Goal: Task Accomplishment & Management: Use online tool/utility

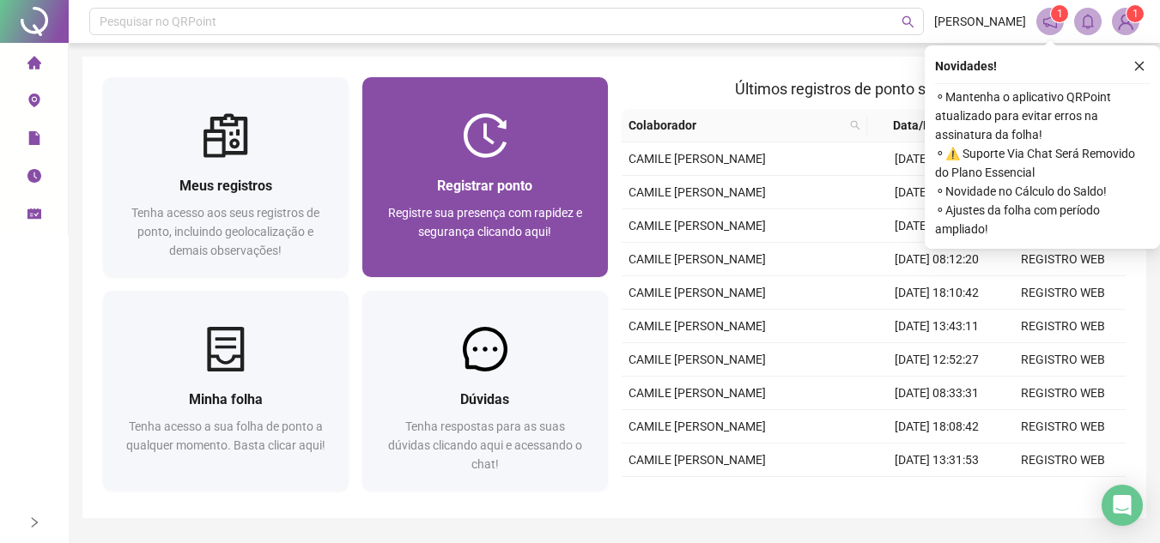
click at [492, 130] on img at bounding box center [485, 135] width 45 height 45
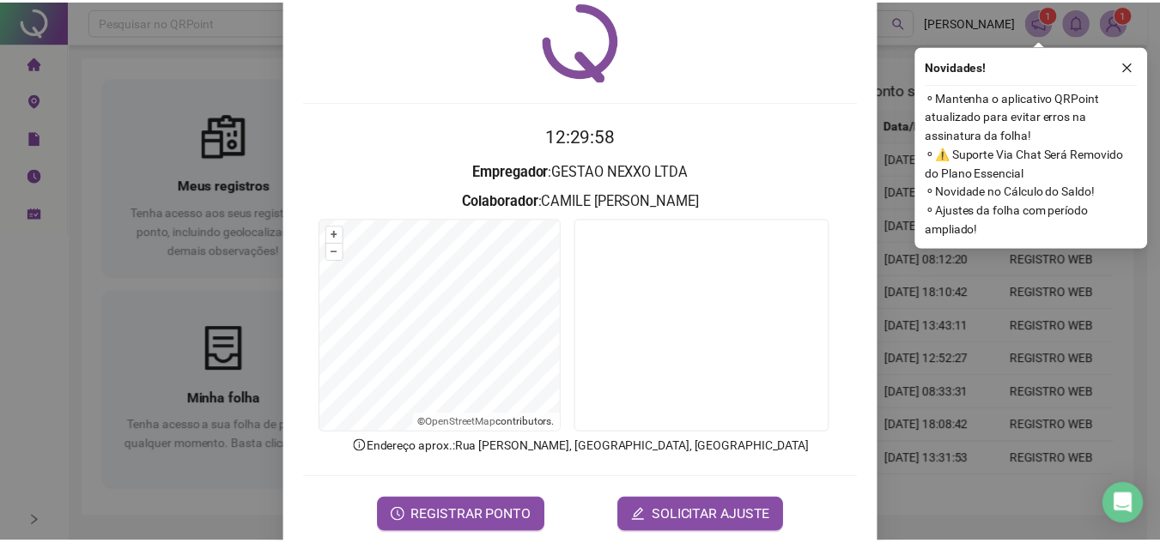
scroll to position [89, 0]
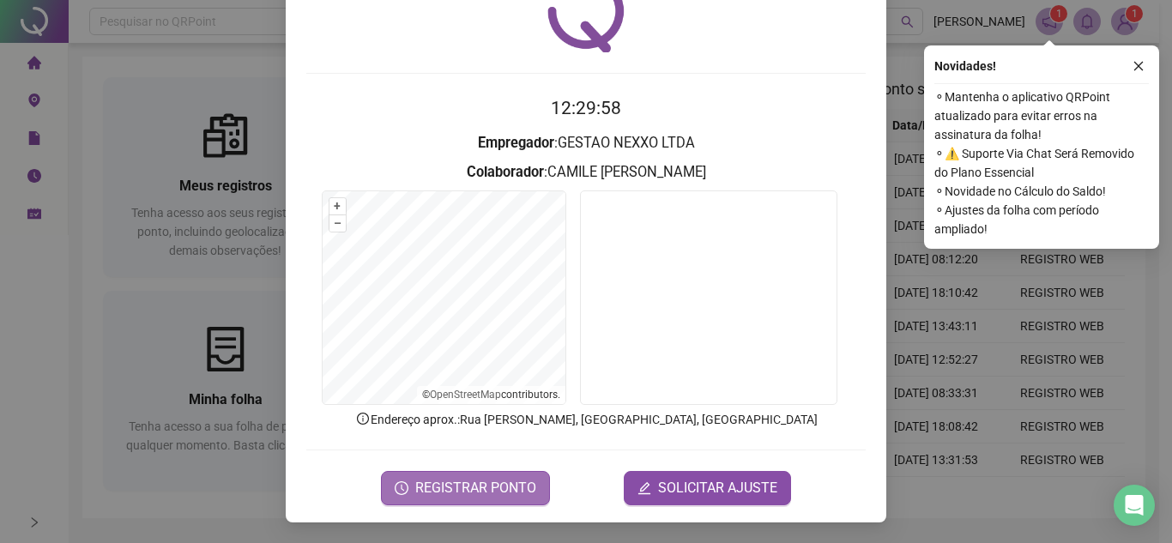
click at [449, 498] on span "REGISTRAR PONTO" at bounding box center [475, 488] width 121 height 21
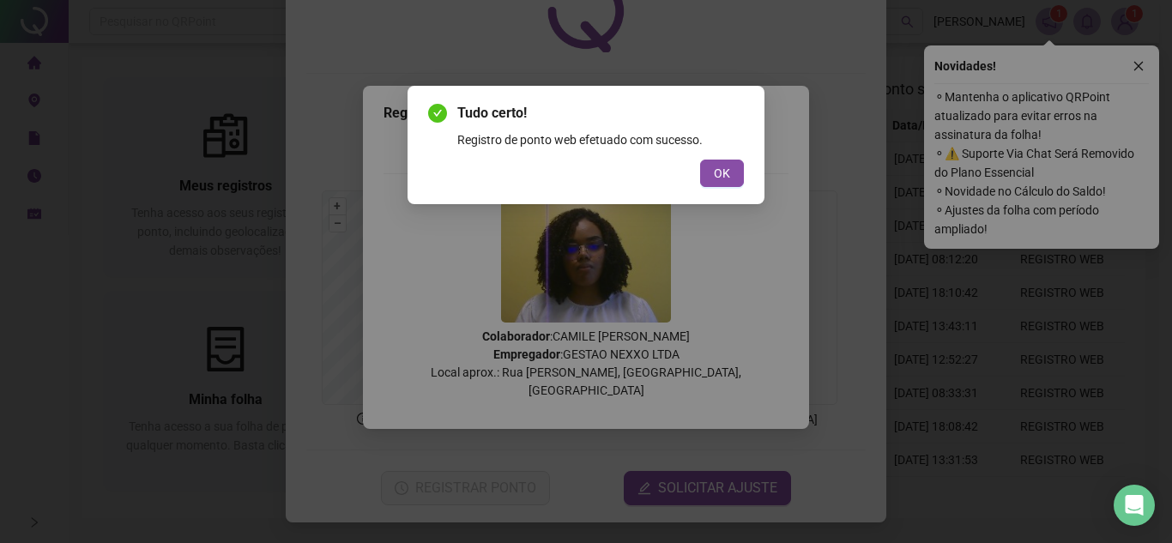
click at [699, 174] on div "OK" at bounding box center [586, 173] width 316 height 27
click at [721, 169] on span "OK" at bounding box center [722, 173] width 16 height 19
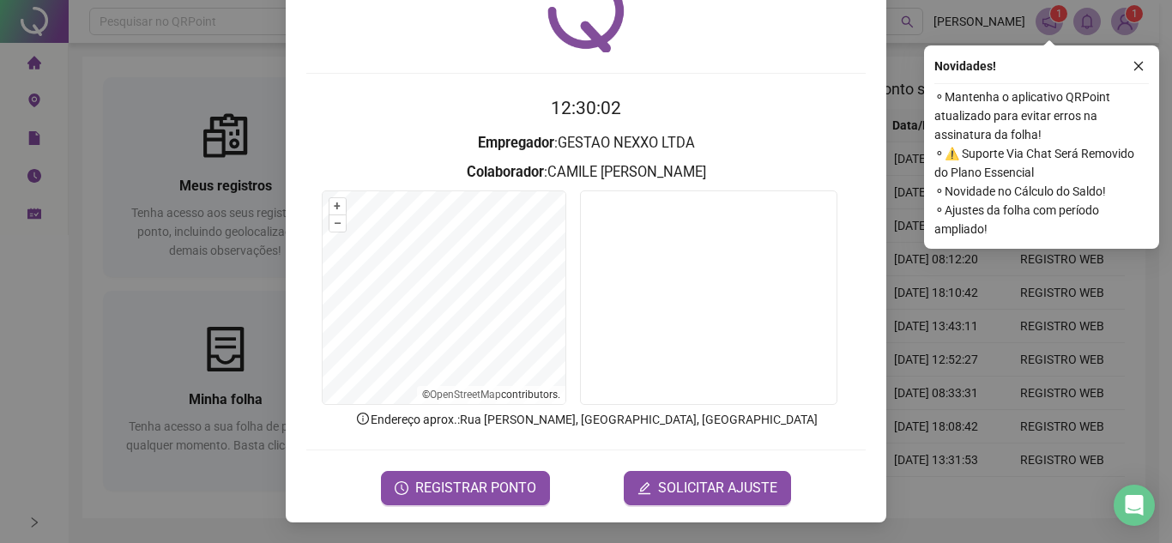
click at [993, 412] on div "Registro de ponto web 12:30:02 Empregador : GESTAO NEXXO LTDA Colaborador : CAM…" at bounding box center [586, 271] width 1172 height 543
